Goal: Find specific page/section: Find specific page/section

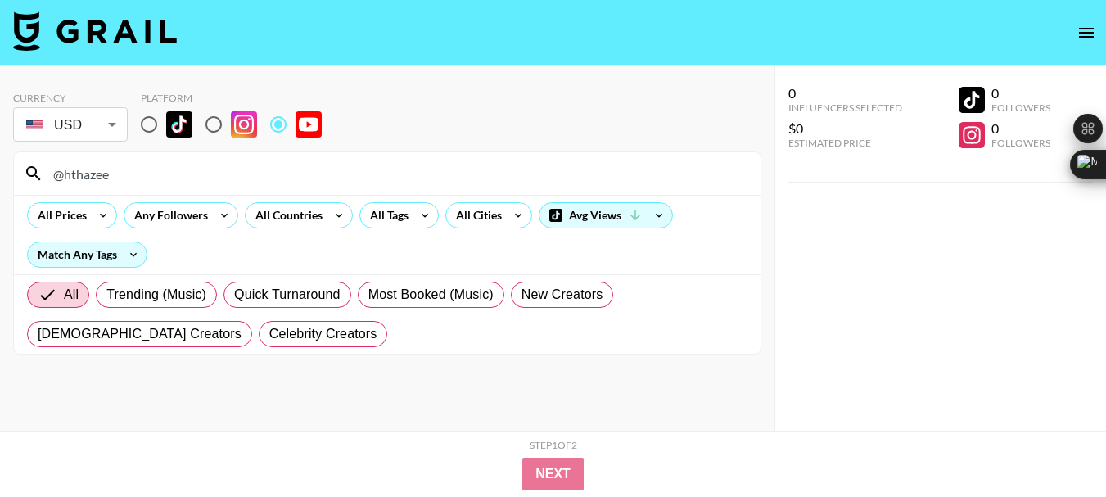
click at [91, 178] on input "@hthazee" at bounding box center [396, 173] width 707 height 26
type input "@annaoop"
click at [88, 173] on input "@annaoop" at bounding box center [396, 173] width 707 height 26
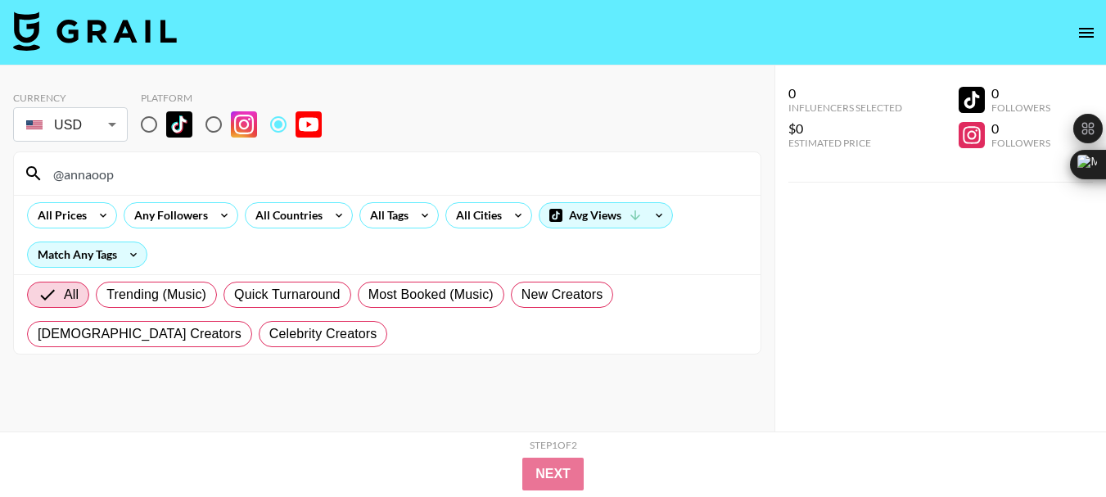
click at [88, 173] on input "@annaoop" at bounding box center [396, 173] width 707 height 26
click at [88, 172] on input "@annaoop" at bounding box center [396, 173] width 707 height 26
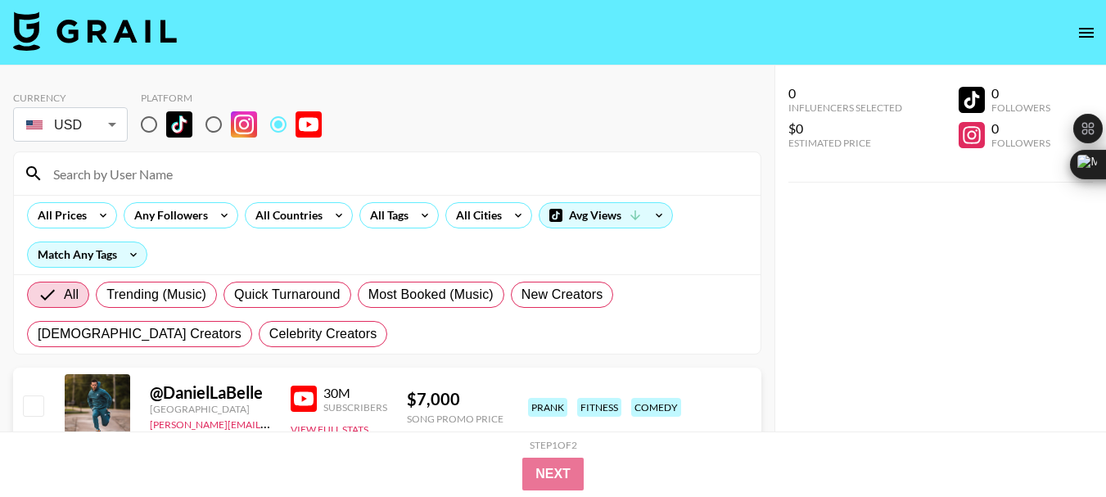
paste input "@PaigeChristieUK"
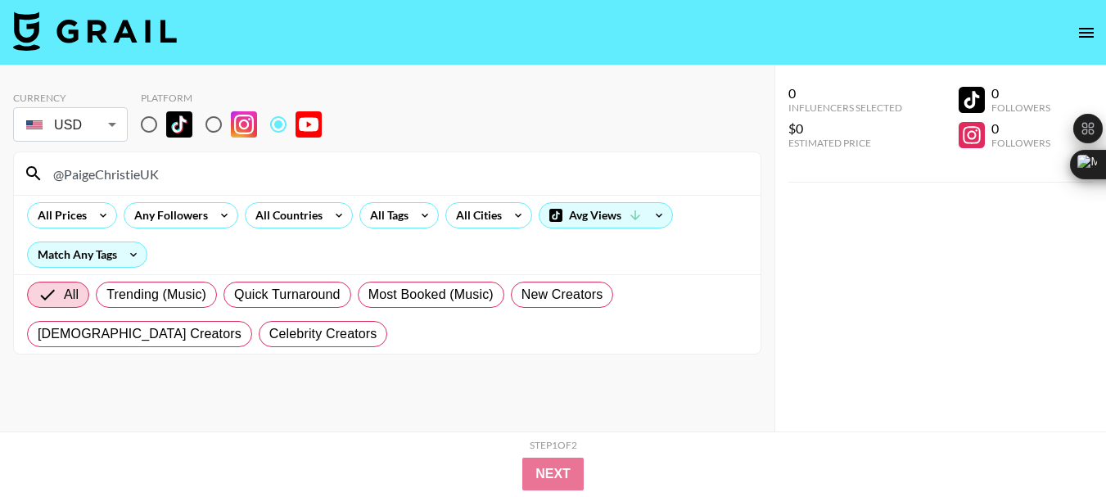
type input "@PaigeChristieUK"
click at [115, 170] on input "@PaigeChristieUK" at bounding box center [396, 173] width 707 height 26
click at [115, 171] on input "@PaigeChristieUK" at bounding box center [396, 173] width 707 height 26
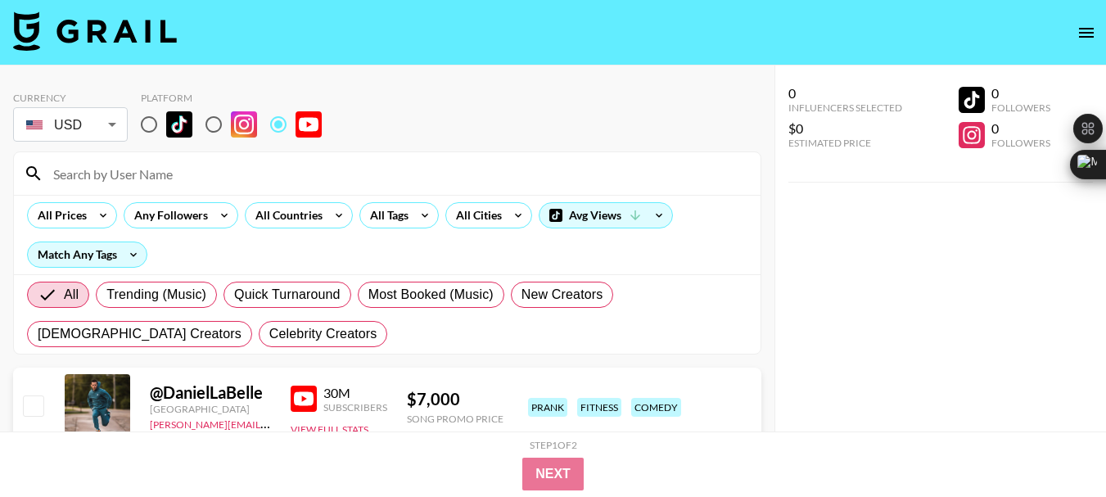
paste input "@savmarie"
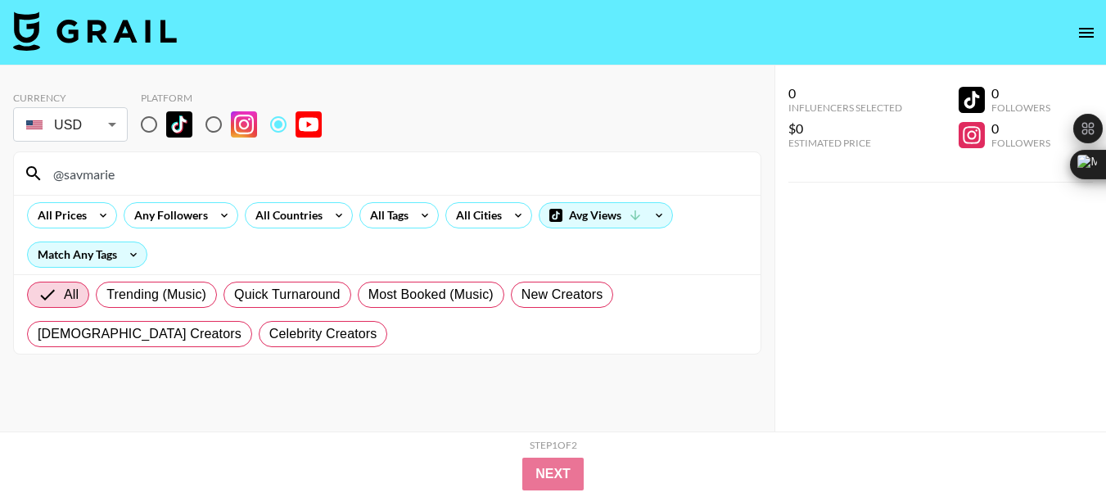
type input "@savmarie"
click at [97, 176] on input "@savmarie" at bounding box center [396, 173] width 707 height 26
click at [97, 173] on input "@savmarie" at bounding box center [396, 173] width 707 height 26
click at [94, 173] on input "@savmarie" at bounding box center [396, 173] width 707 height 26
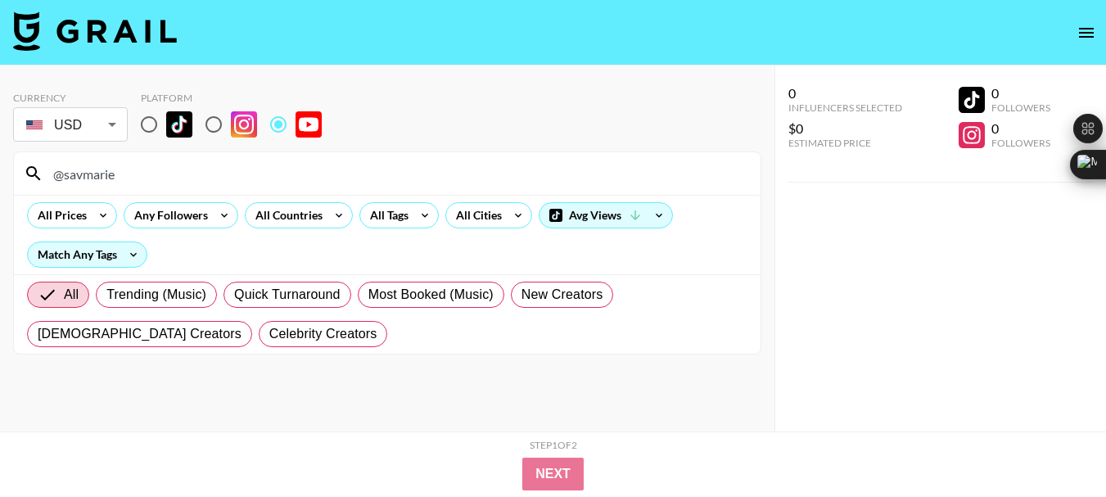
click at [94, 173] on input "@savmarie" at bounding box center [396, 173] width 707 height 26
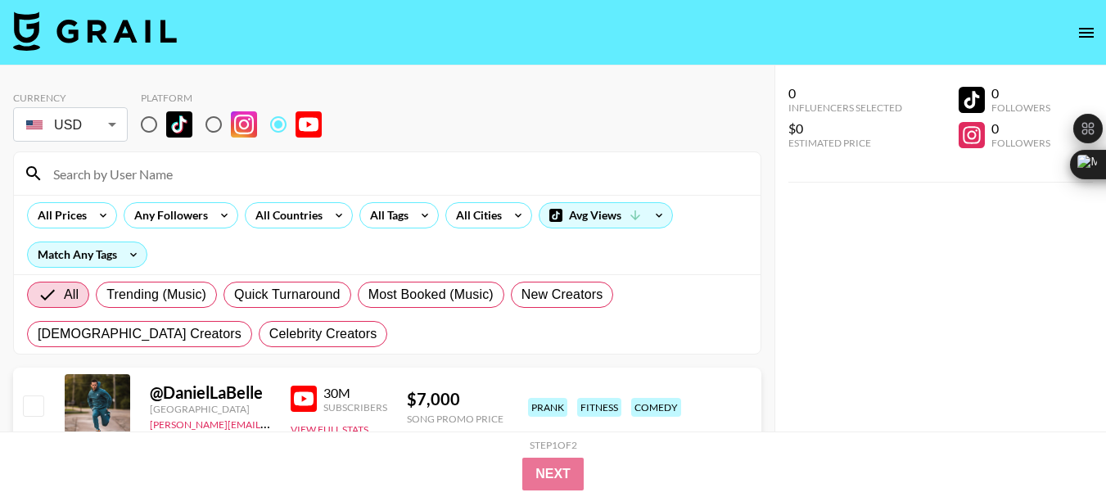
paste input "@ZackarySmigel"
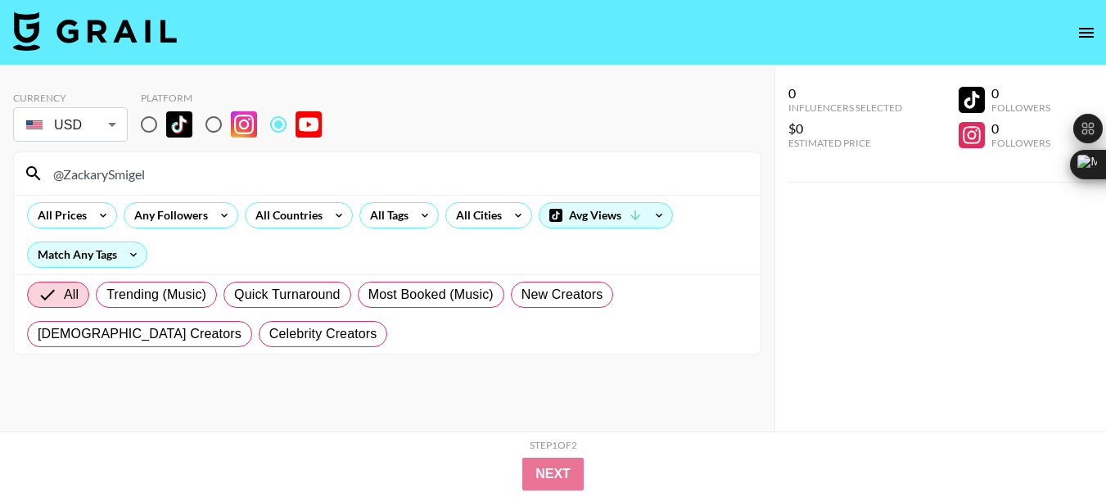
type input "@ZackarySmigel"
click at [132, 187] on div "@ZackarySmigel" at bounding box center [387, 173] width 746 height 43
click at [131, 186] on input "@ZackarySmigel" at bounding box center [396, 173] width 707 height 26
click at [124, 178] on input "@ZackarySmigel" at bounding box center [396, 173] width 707 height 26
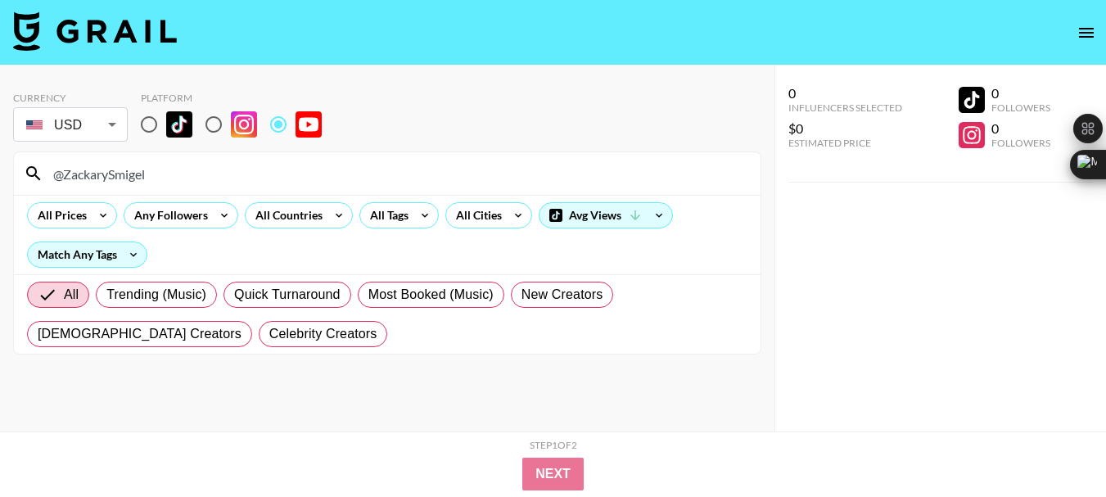
click at [124, 178] on input "@ZackarySmigel" at bounding box center [396, 173] width 707 height 26
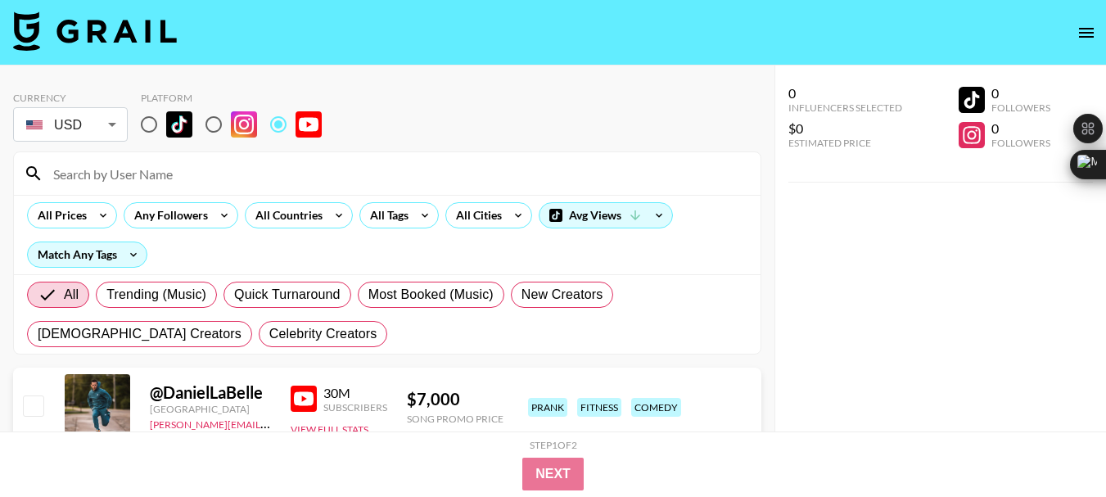
paste input "@TopMusicAttorney"
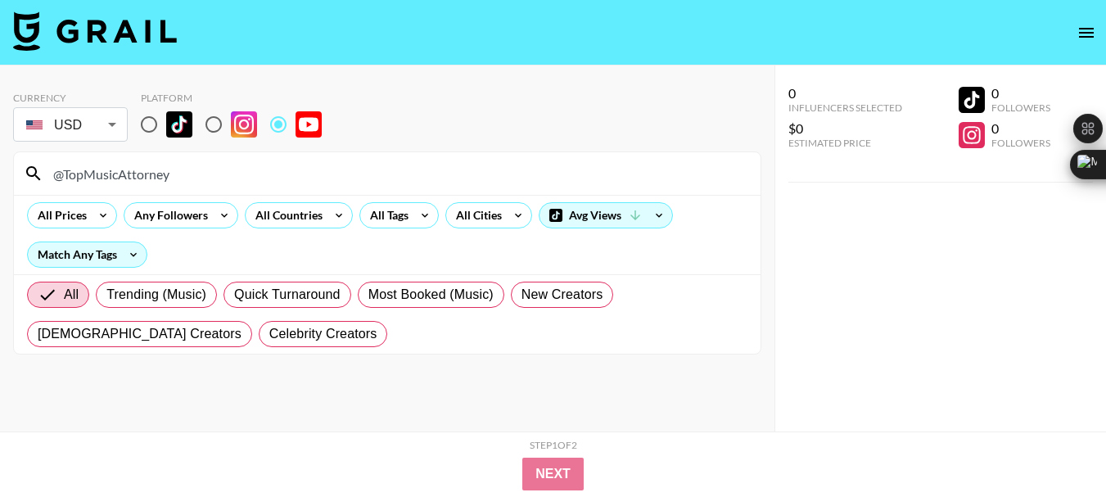
type input "@TopMusicAttorney"
click at [119, 163] on input "@TopMusicAttorney" at bounding box center [396, 173] width 707 height 26
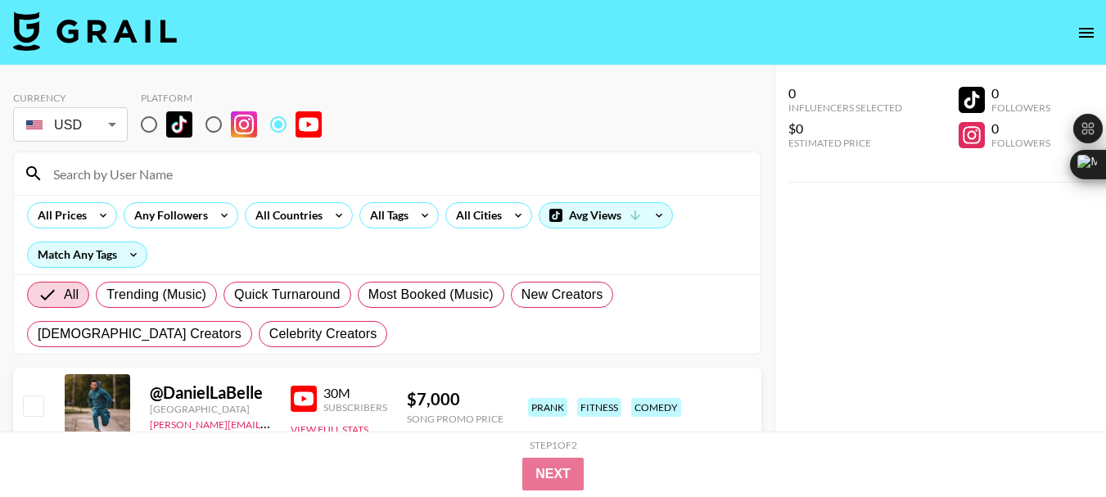
paste input "@ryanandtiana"
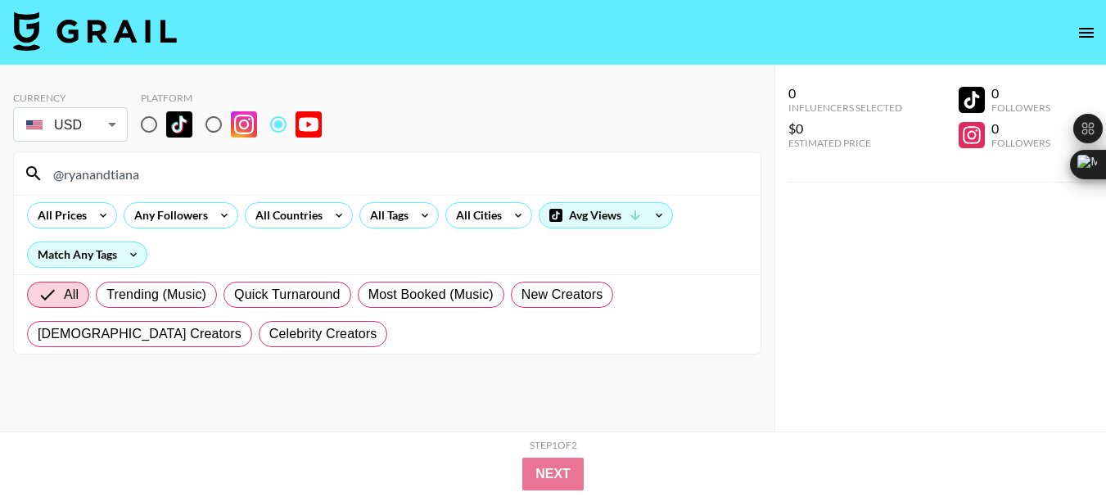
type input "@ryanandtiana"
click at [101, 182] on input "@ryanandtiana" at bounding box center [396, 173] width 707 height 26
click at [100, 182] on input "@ryanandtiana" at bounding box center [396, 173] width 707 height 26
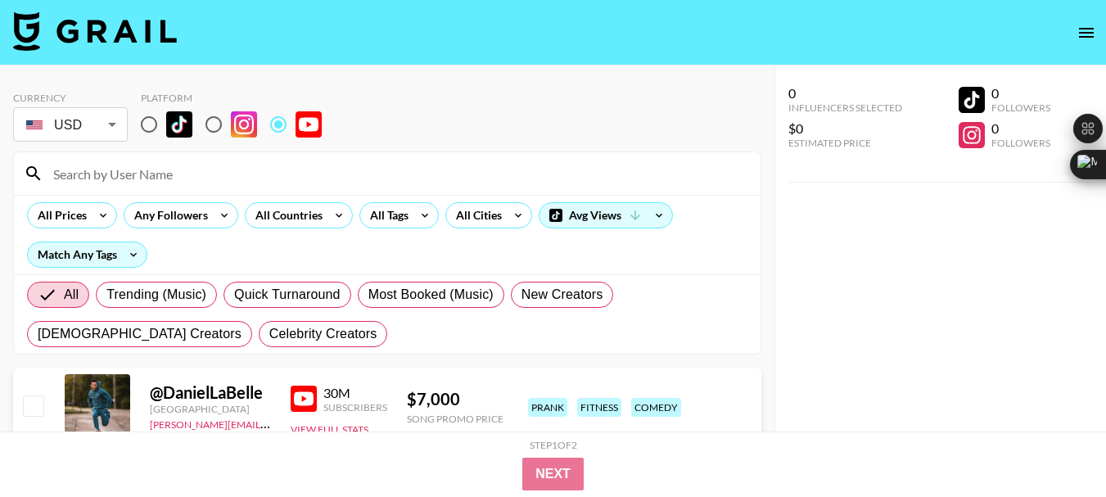
paste input "@ShadeReactsLive"
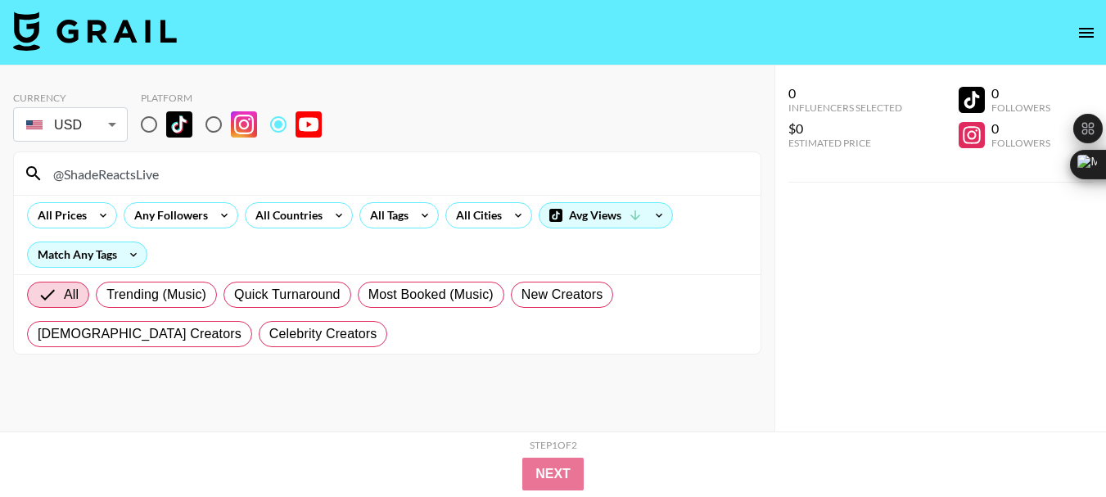
type input "@ShadeReactsLive"
click at [132, 168] on input "@ShadeReactsLive" at bounding box center [396, 173] width 707 height 26
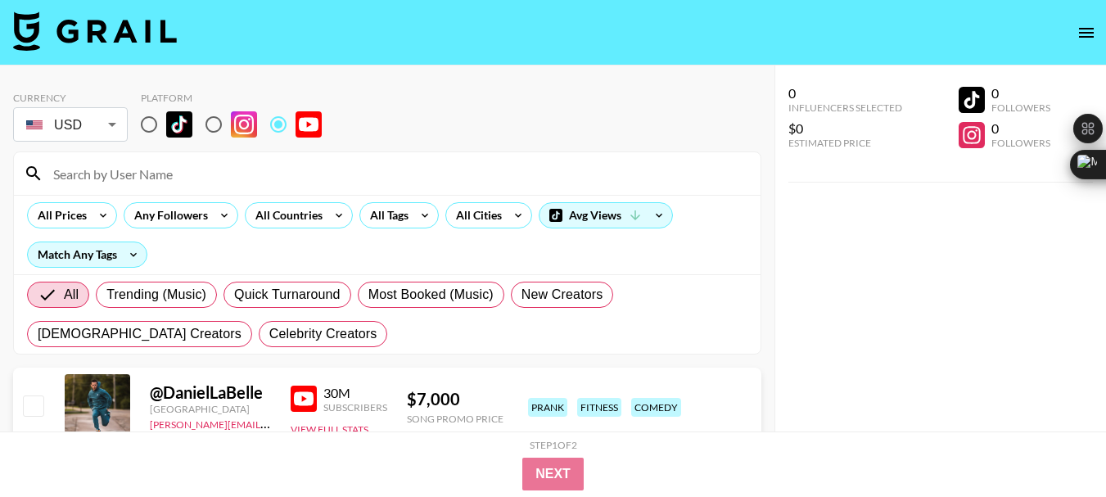
paste input "@anthonytoo"
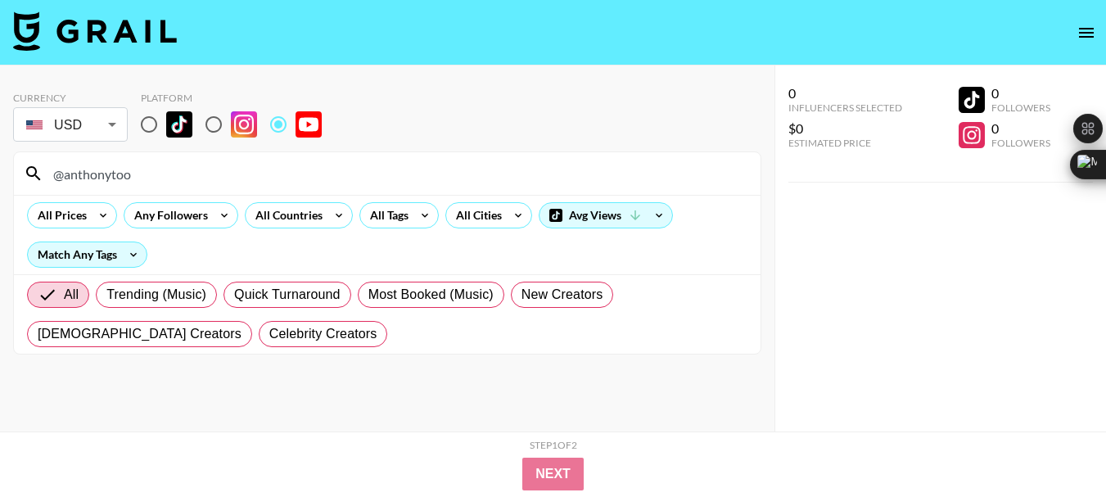
type input "@anthonytoo"
click at [107, 169] on input "@anthonytoo" at bounding box center [396, 173] width 707 height 26
click at [106, 169] on input "@anthonytoo" at bounding box center [396, 173] width 707 height 26
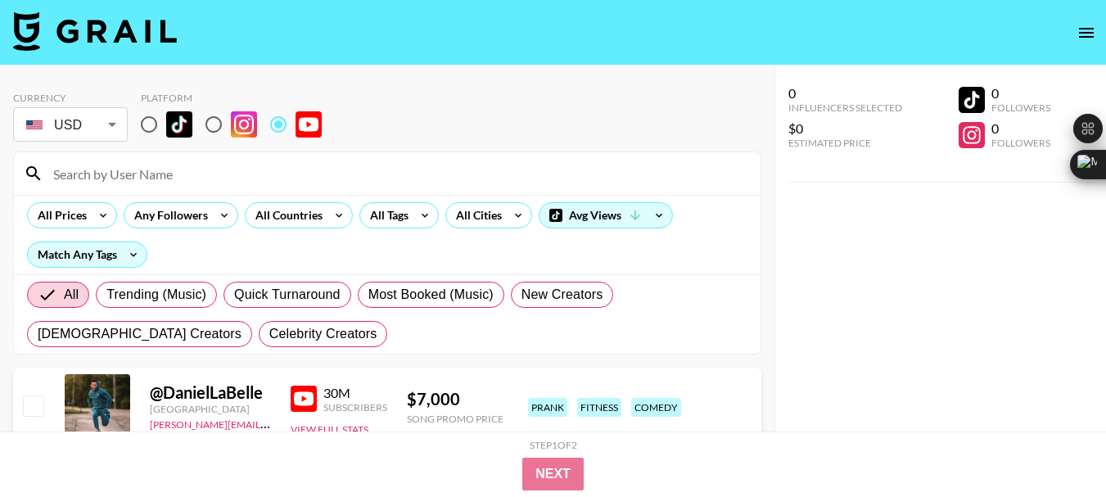
paste input "@octopusslover8"
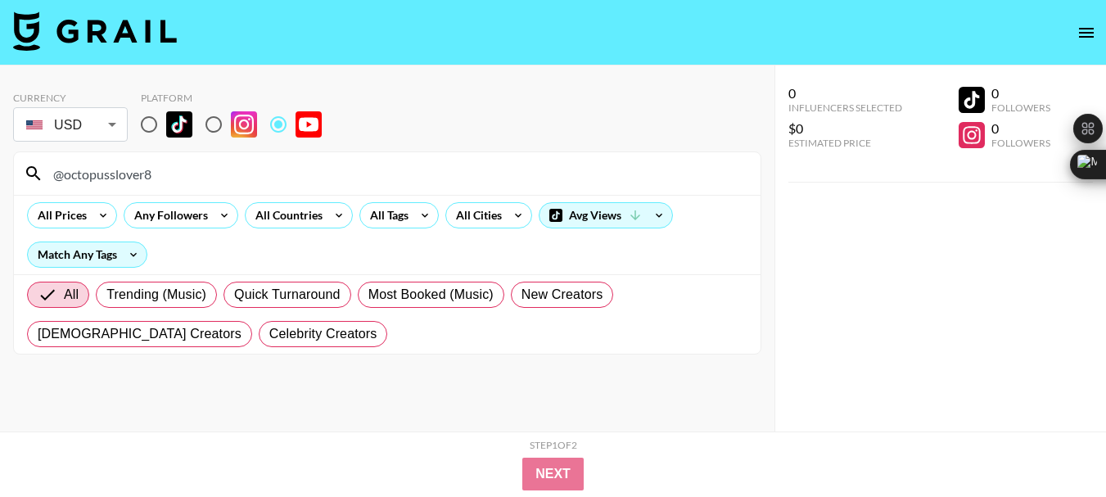
type input "@octopusslover8"
click at [106, 175] on input "@octopusslover8" at bounding box center [396, 173] width 707 height 26
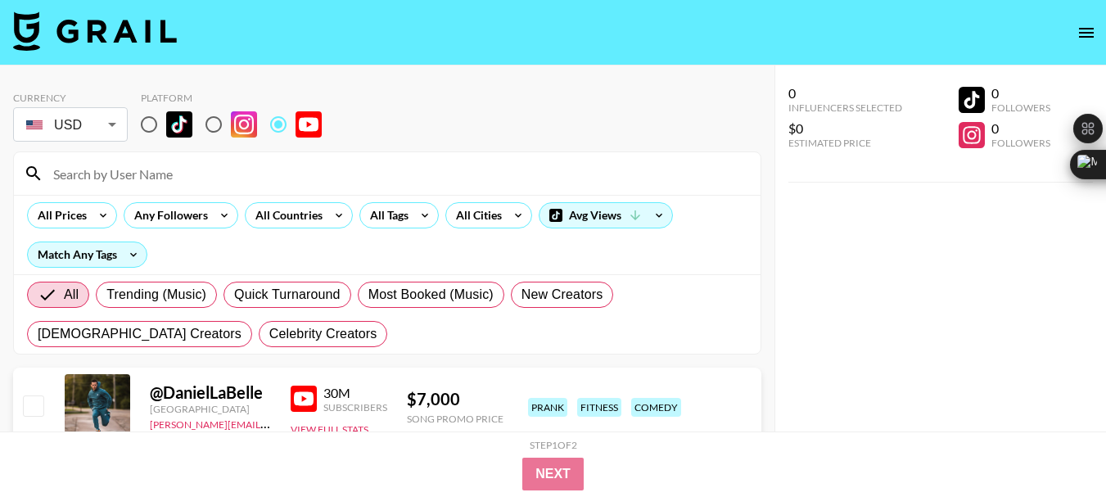
paste input "@Itzkeisha"
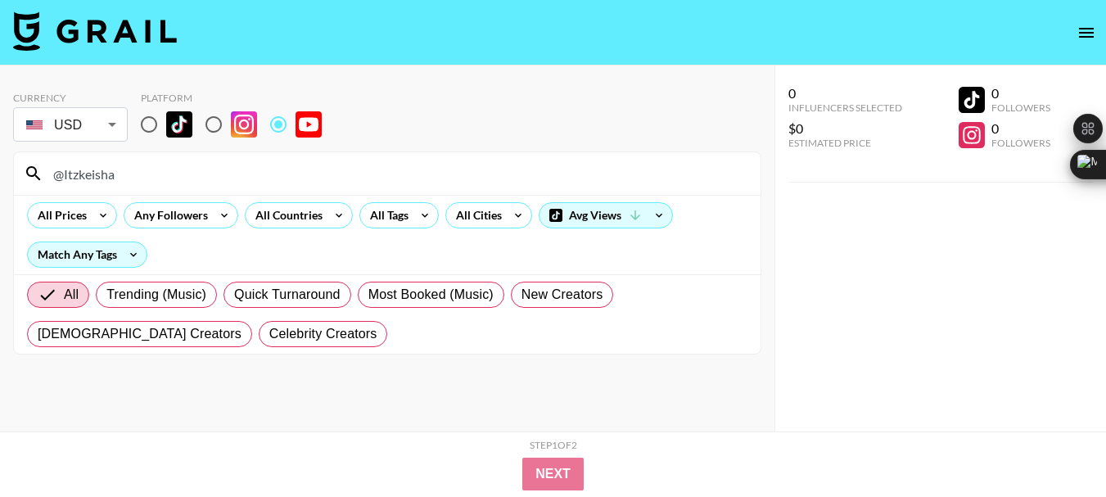
type input "@Itzkeisha"
click at [99, 167] on input "@Itzkeisha" at bounding box center [396, 173] width 707 height 26
click at [98, 166] on input "@Itzkeisha" at bounding box center [396, 173] width 707 height 26
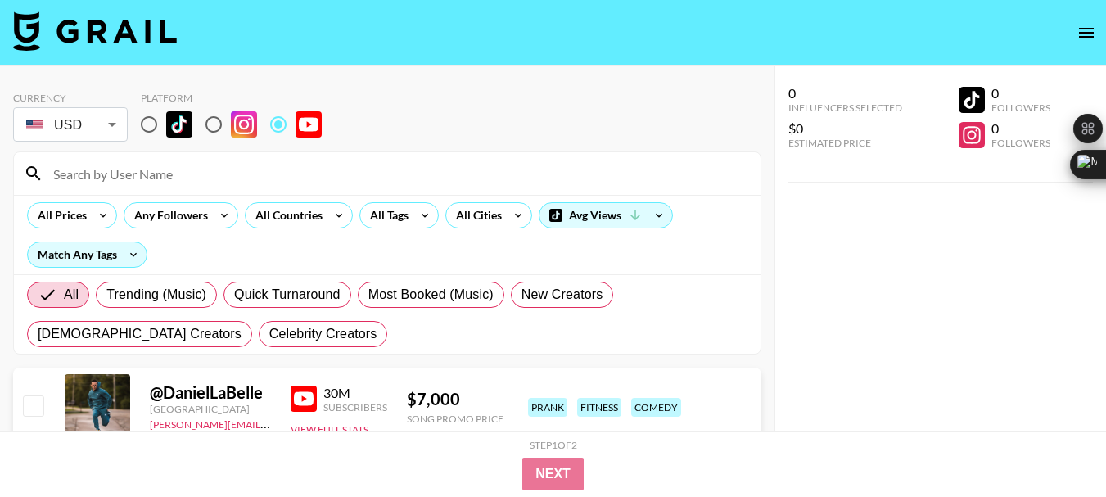
paste input "@AaronandJo"
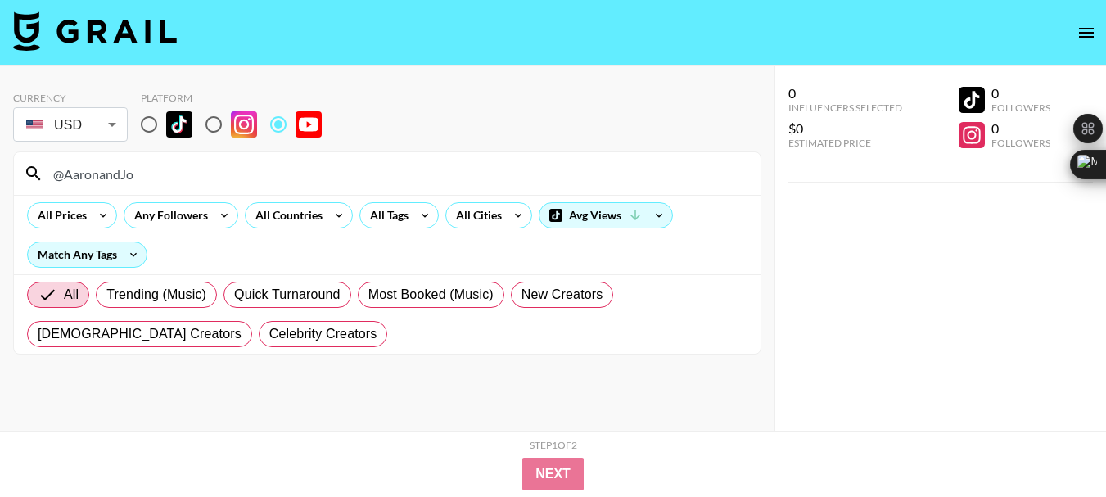
type input "@AaronandJo"
click at [91, 175] on input "@AaronandJo" at bounding box center [396, 173] width 707 height 26
click at [90, 175] on input "@AaronandJo" at bounding box center [396, 173] width 707 height 26
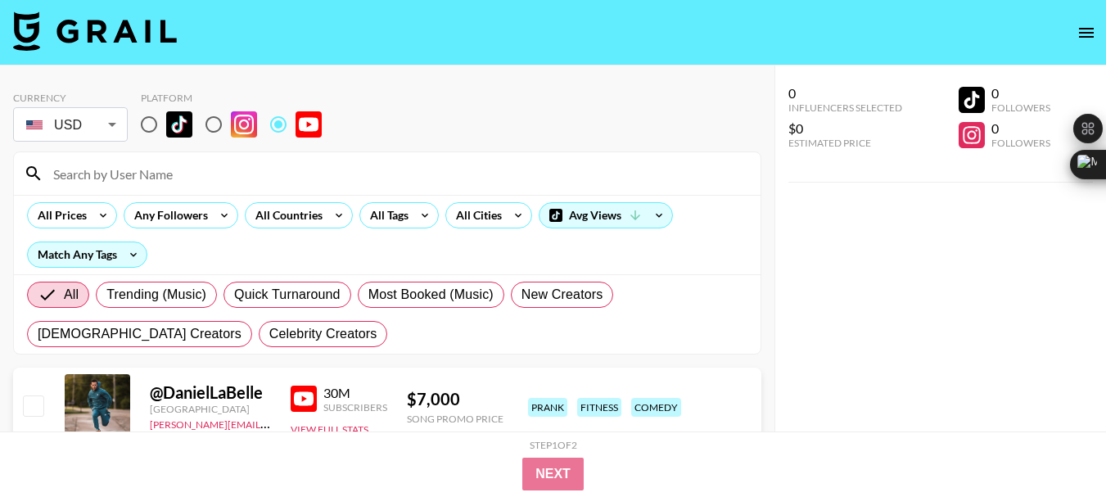
paste input "@DeeShanell10"
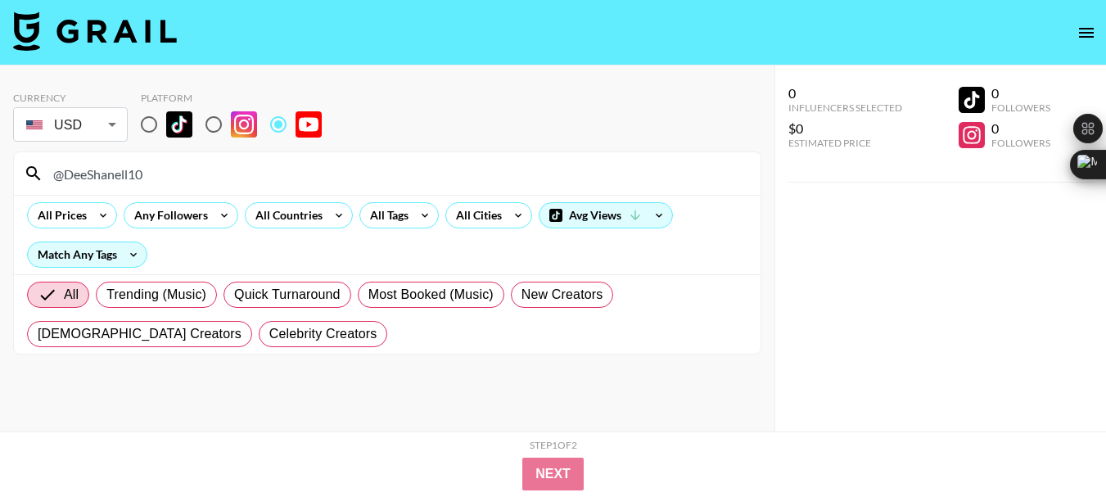
type input "@DeeShanell10"
click at [111, 160] on div "@DeeShanell10" at bounding box center [387, 173] width 746 height 43
click at [108, 180] on input "@DeeShanell10" at bounding box center [396, 173] width 707 height 26
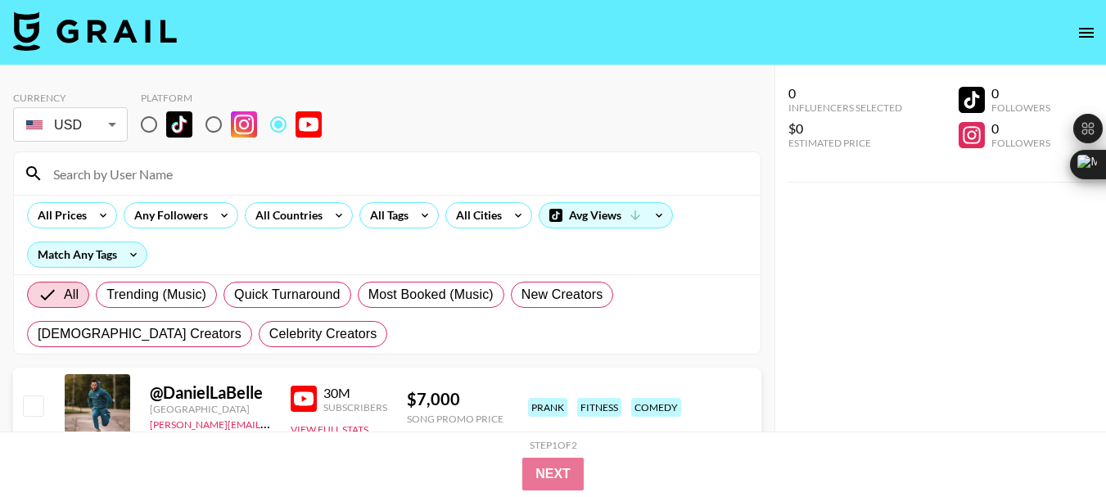
paste input "@octopusslover8"
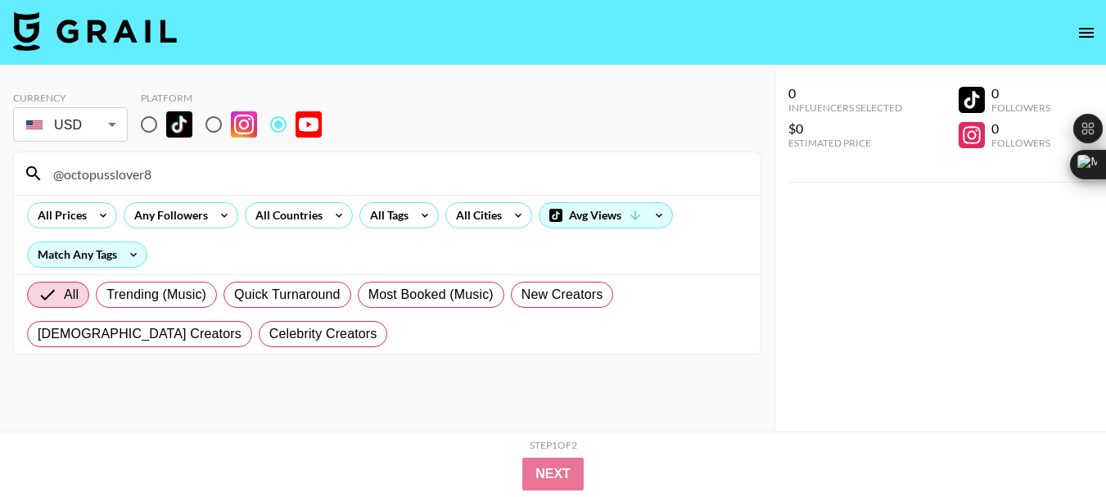
type input "@octopusslover8"
click at [115, 178] on input "@octopusslover8" at bounding box center [396, 173] width 707 height 26
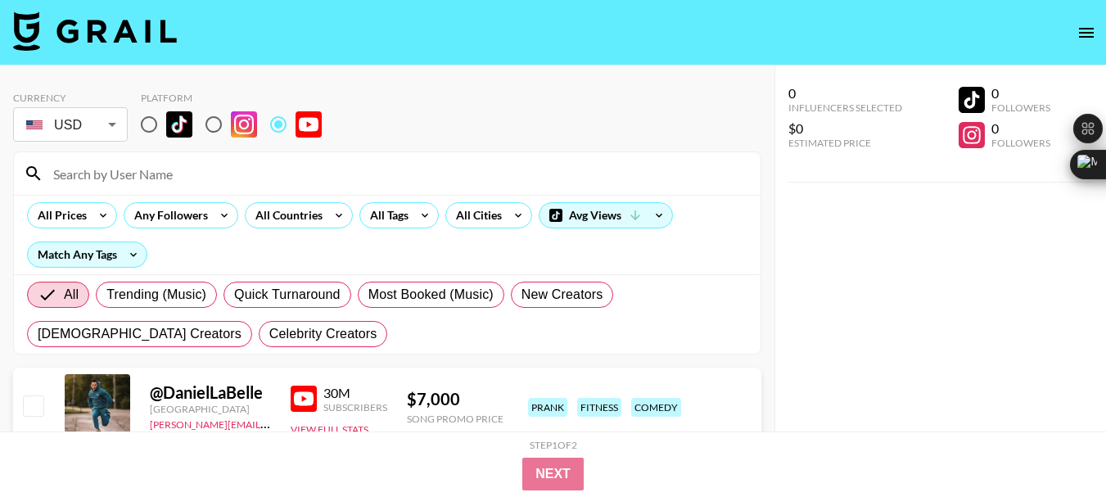
paste input "@AlbertandCynthia"
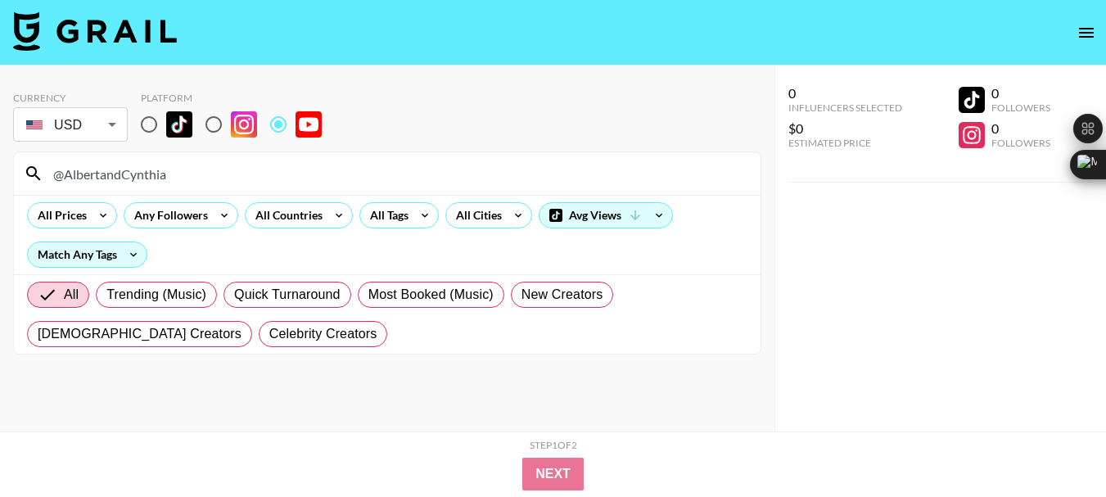
type input "@AlbertandCynthia"
click at [126, 170] on input "@AlbertandCynthia" at bounding box center [396, 173] width 707 height 26
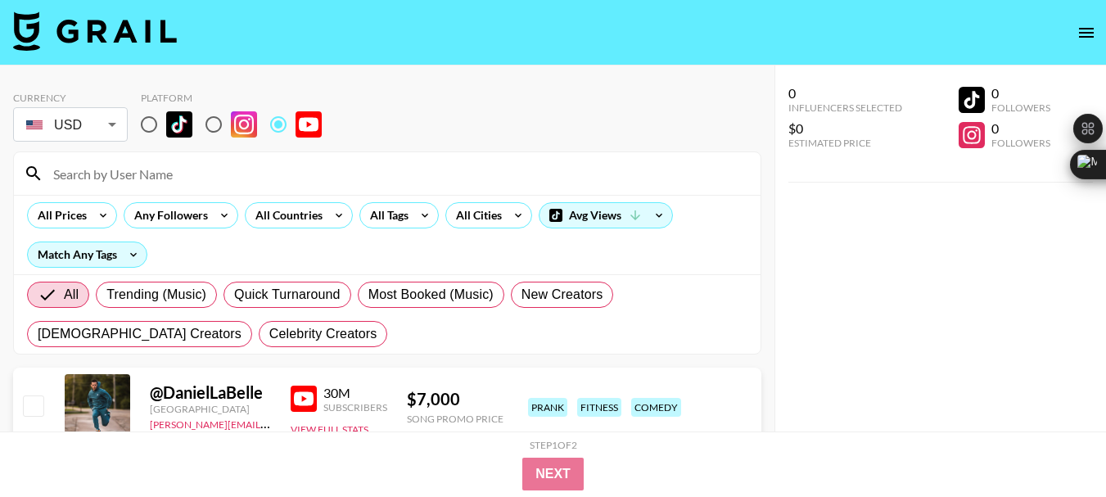
paste input "@courtreezy"
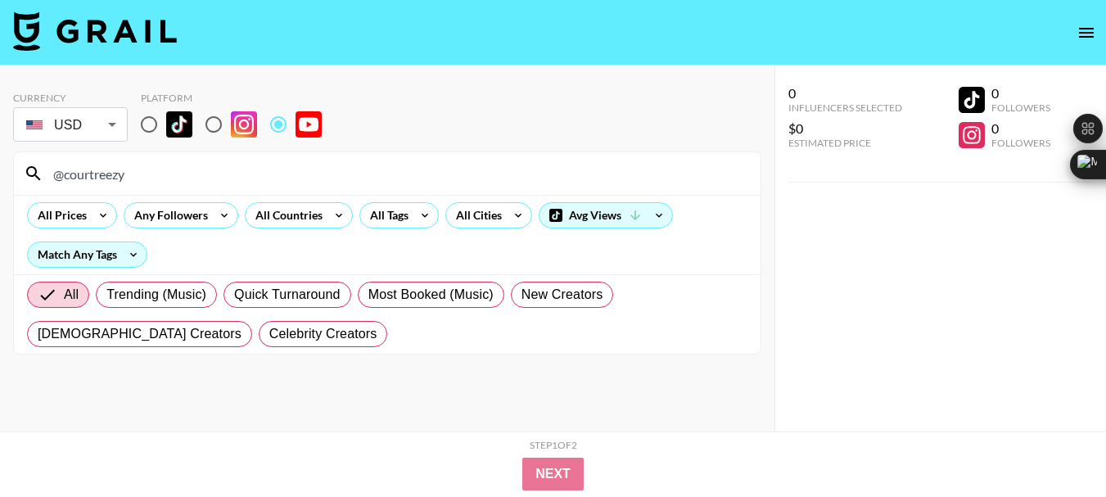
type input "@courtreezy"
click at [100, 175] on input "@courtreezy" at bounding box center [396, 173] width 707 height 26
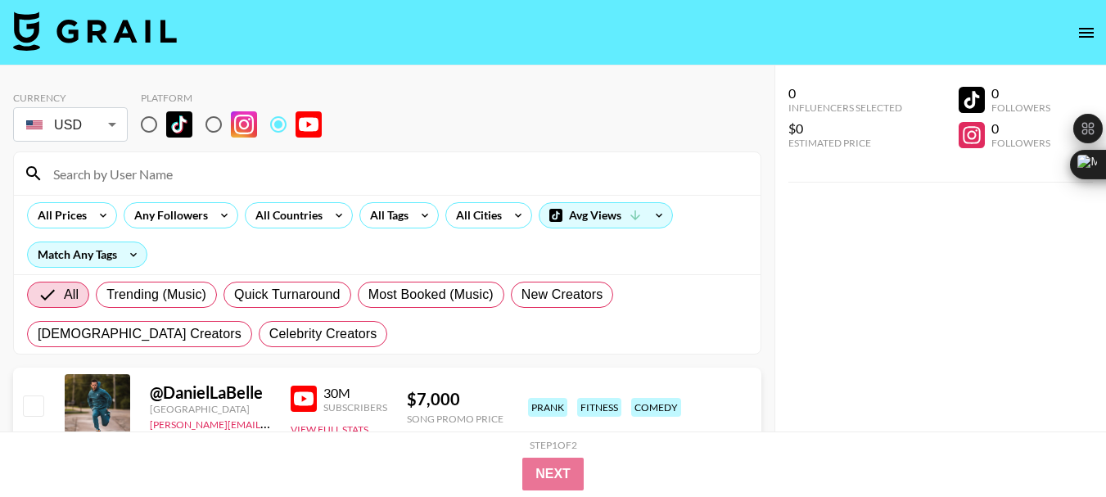
paste input "@duncanyounot"
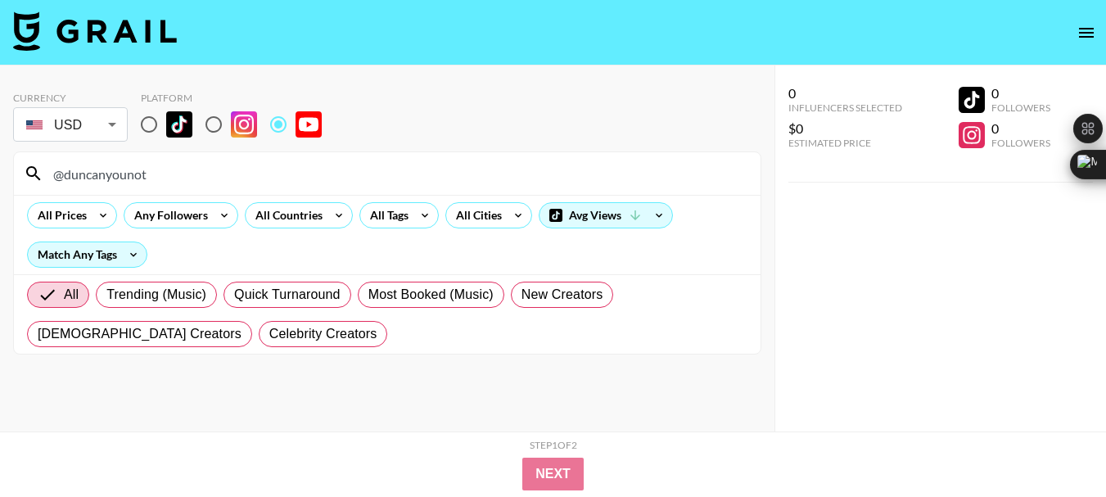
type input "@duncanyounot"
click at [85, 169] on input "@duncanyounot" at bounding box center [396, 173] width 707 height 26
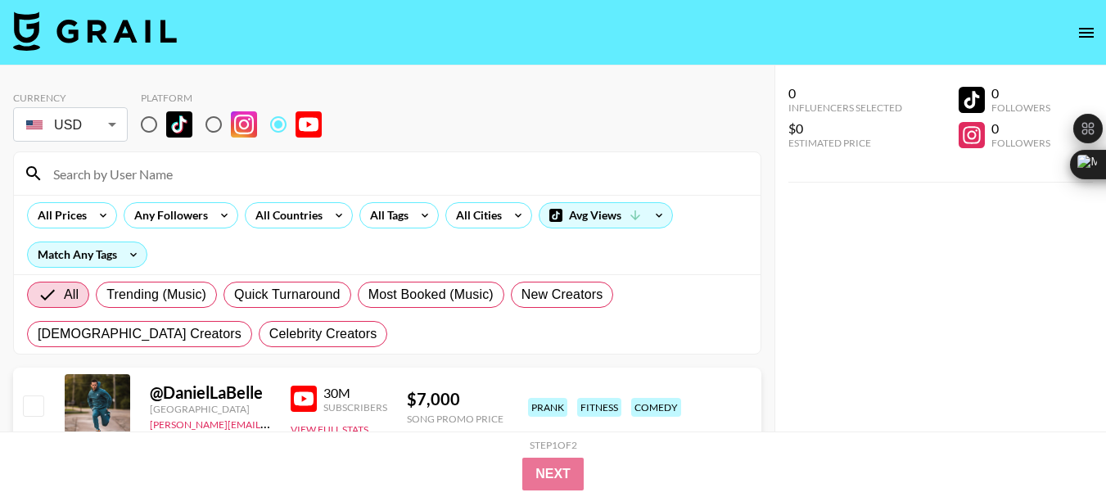
paste input "@LARRAY"
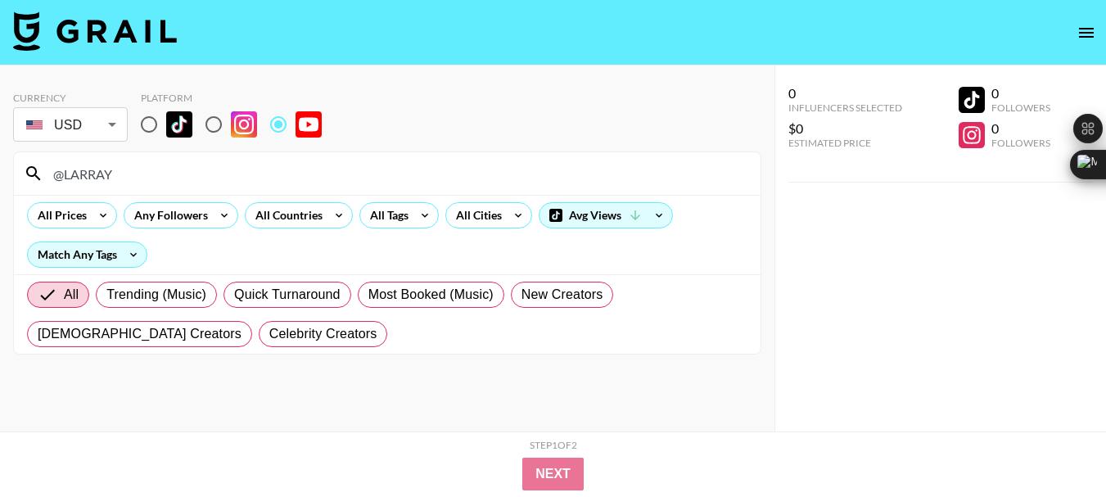
type input "@LARRAY"
click at [95, 173] on input "@LARRAY" at bounding box center [396, 173] width 707 height 26
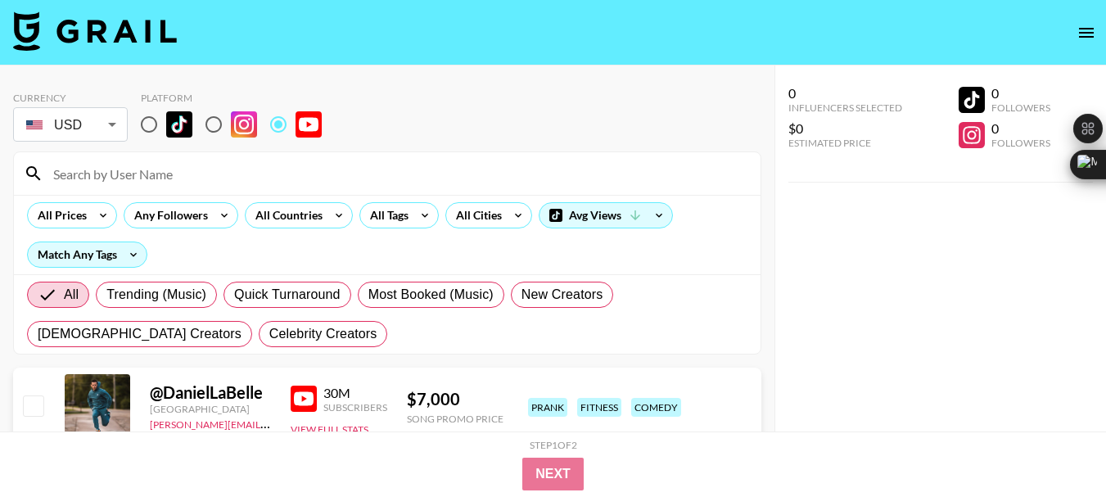
paste input "@Hyphonix"
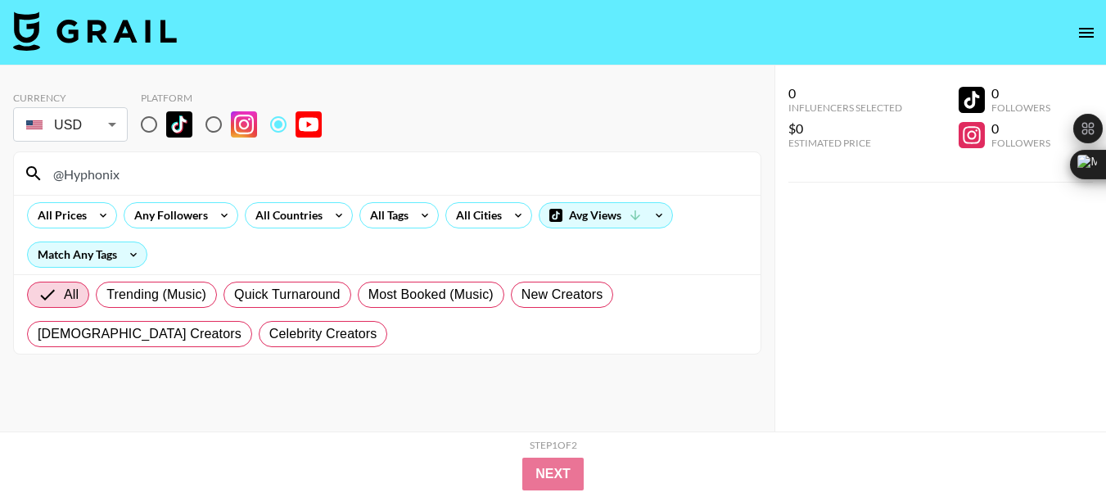
type input "@Hyphonix"
